Goal: Obtain resource: Download file/media

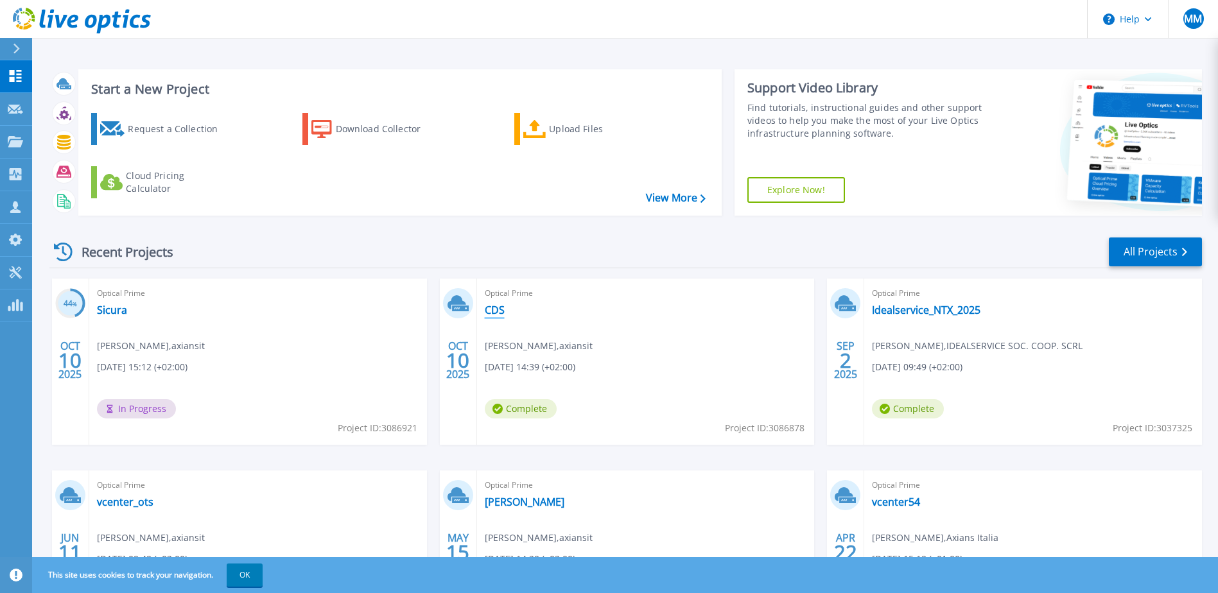
click at [494, 312] on link "CDS" at bounding box center [495, 310] width 20 height 13
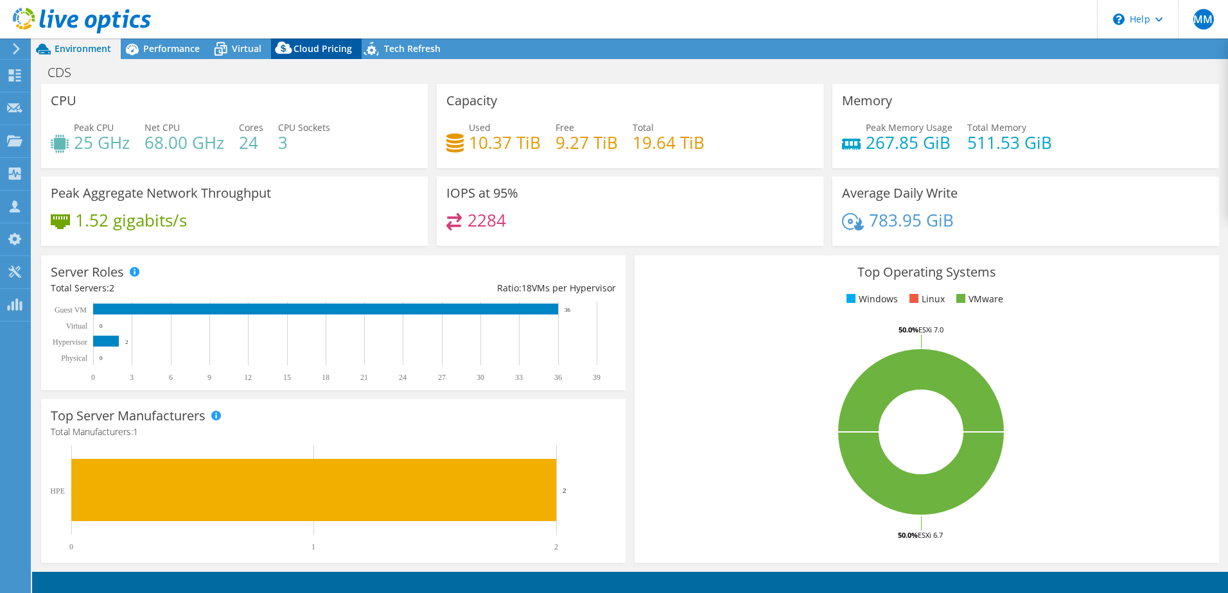
select select "USD"
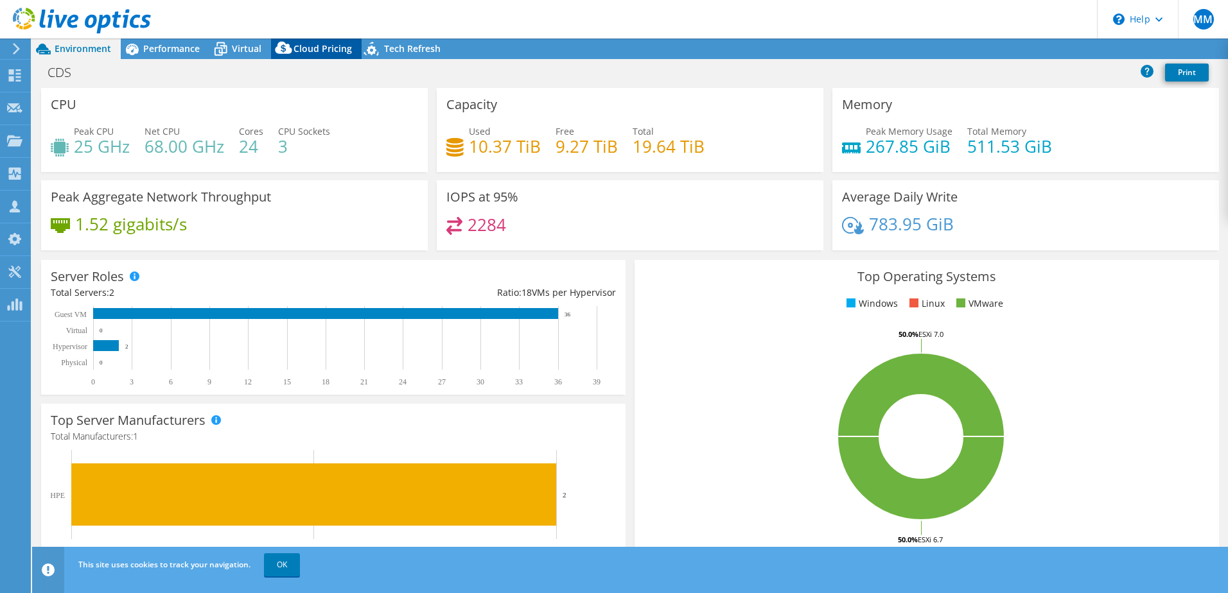
click at [308, 51] on span "Cloud Pricing" at bounding box center [322, 48] width 58 height 12
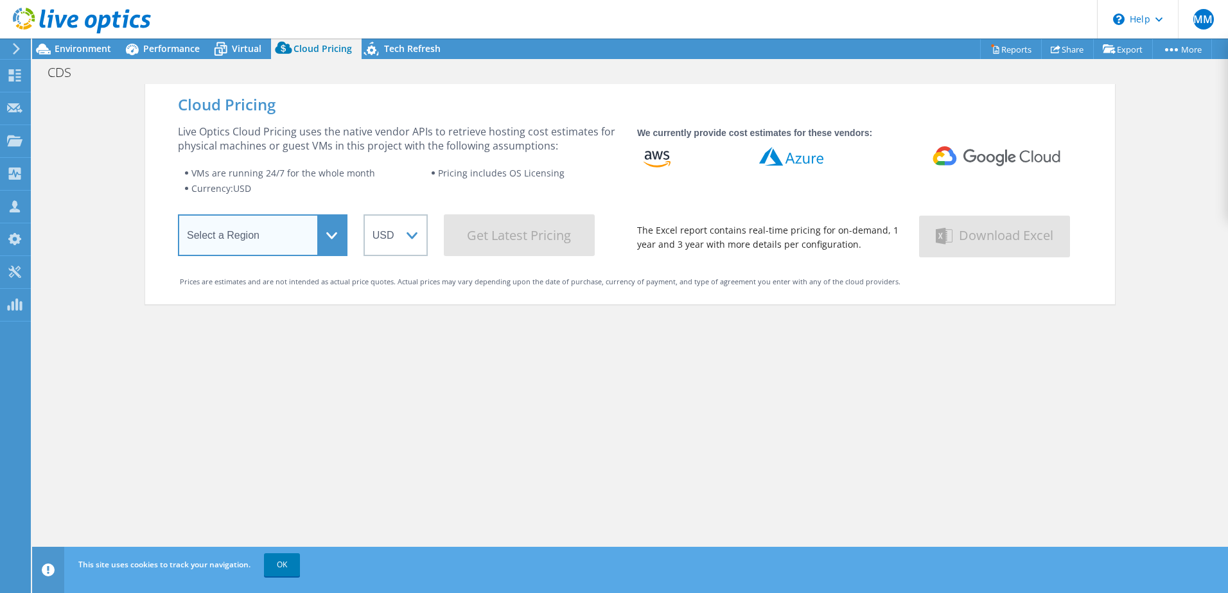
click at [329, 220] on select "Select a Region [GEOGRAPHIC_DATA] ([GEOGRAPHIC_DATA]) [GEOGRAPHIC_DATA] ([GEOGR…" at bounding box center [263, 235] width 170 height 42
select select "EUFrankfurt"
click at [178, 217] on select "Select a Region [GEOGRAPHIC_DATA] ([GEOGRAPHIC_DATA]) [GEOGRAPHIC_DATA] ([GEOGR…" at bounding box center [263, 235] width 170 height 42
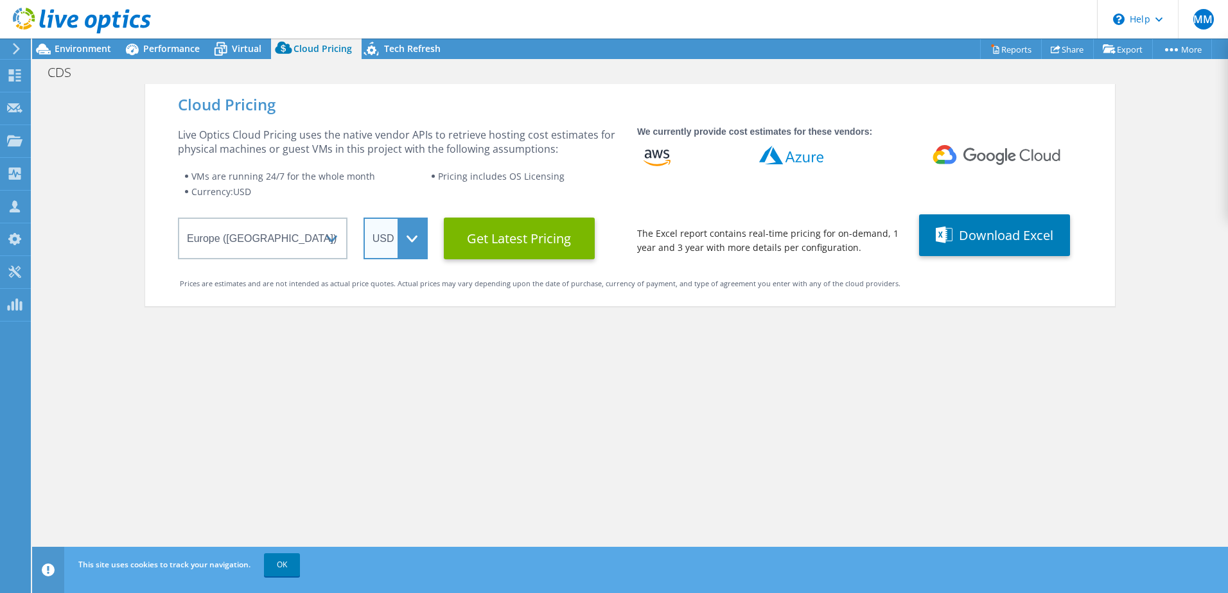
click at [415, 242] on select "ARS AUD BRL CAD CHF CLP CNY DKK EUR GBP HKD HUF INR JPY MXN MYR NOK NZD PEN SEK…" at bounding box center [395, 239] width 64 height 42
click at [363, 218] on select "ARS AUD BRL CAD CHF CLP CNY DKK EUR GBP HKD HUF INR JPY MXN MYR NOK NZD PEN SEK…" at bounding box center [395, 239] width 64 height 42
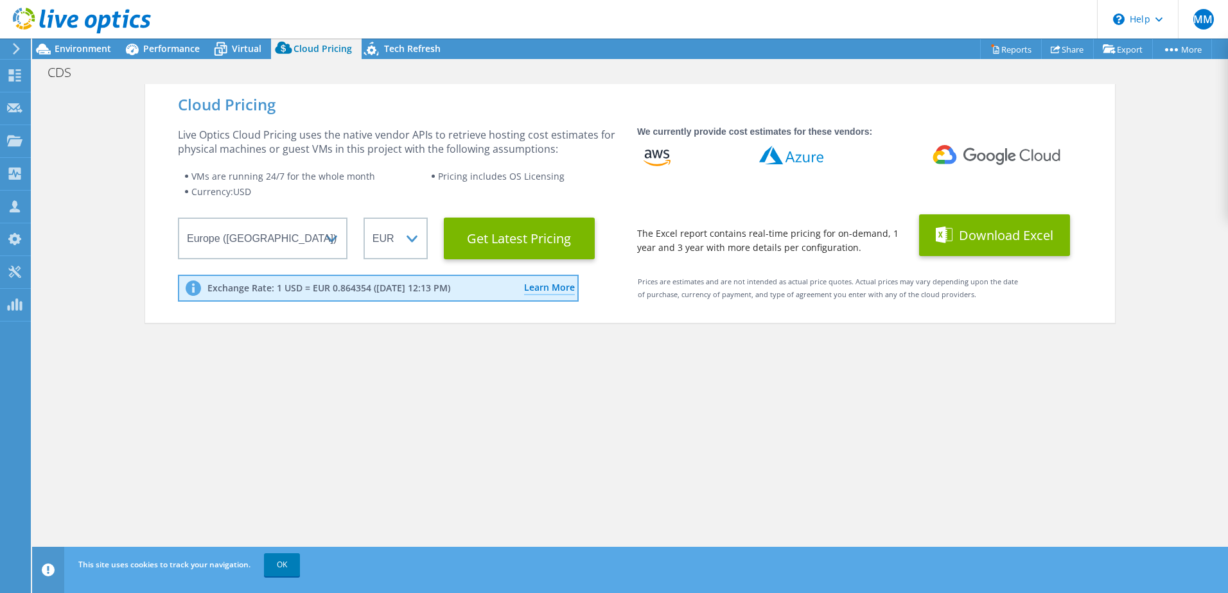
click at [999, 236] on button "Download Excel" at bounding box center [994, 235] width 151 height 42
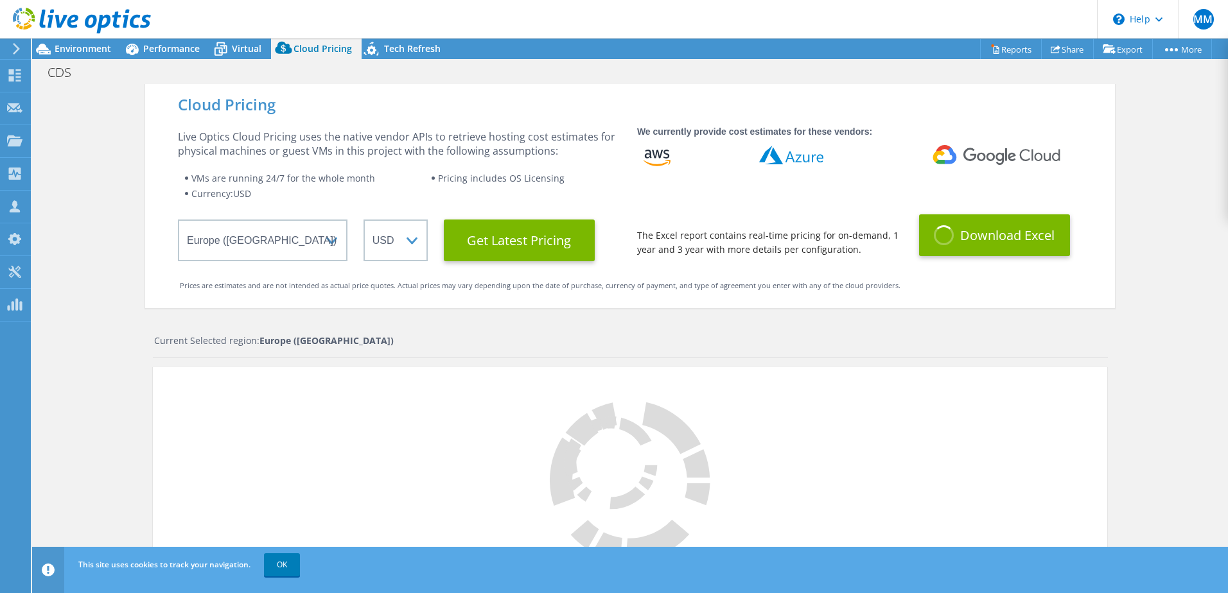
select select "EUR"
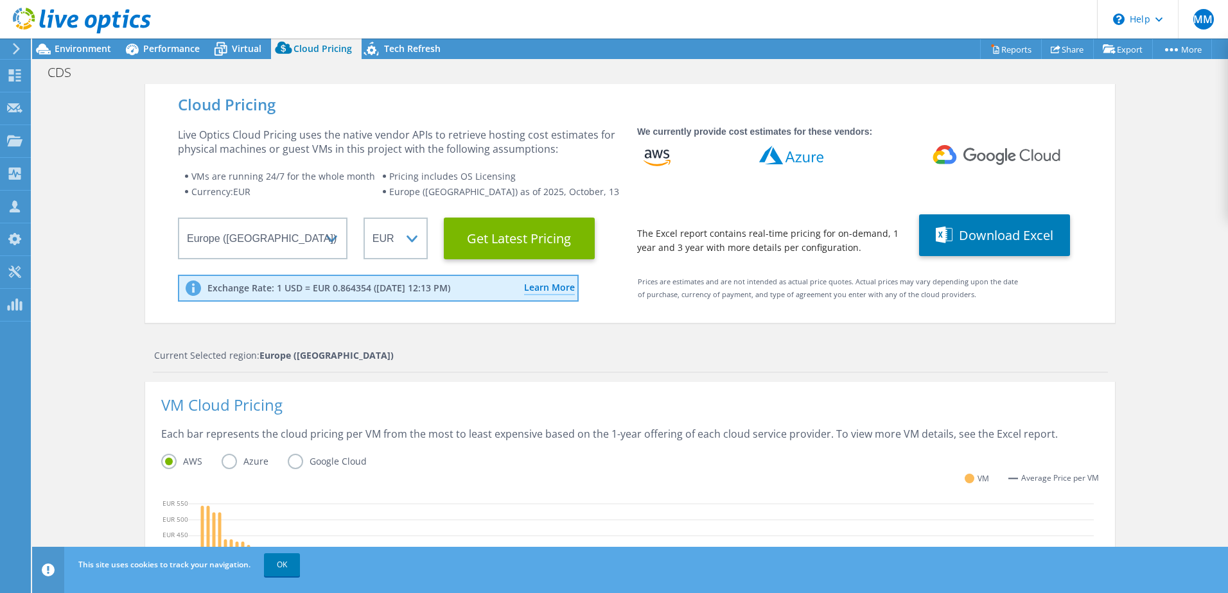
scroll to position [308, 0]
click at [225, 462] on label "Azure" at bounding box center [255, 461] width 66 height 15
click at [0, 0] on input "Azure" at bounding box center [0, 0] width 0 height 0
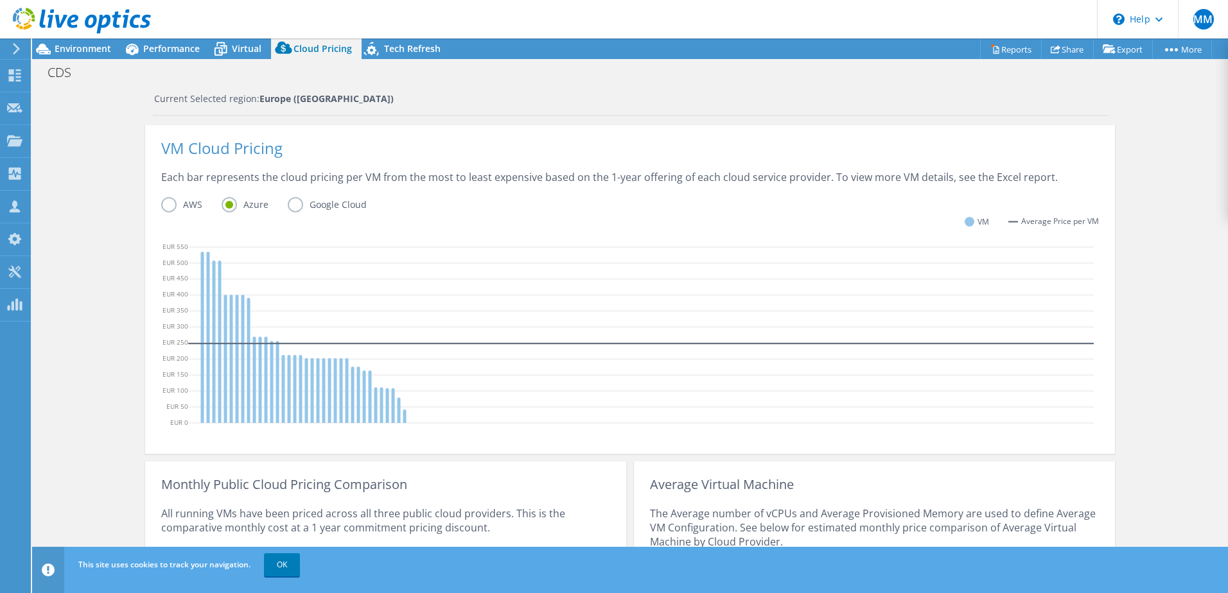
scroll to position [390, 0]
